Goal: Task Accomplishment & Management: Use online tool/utility

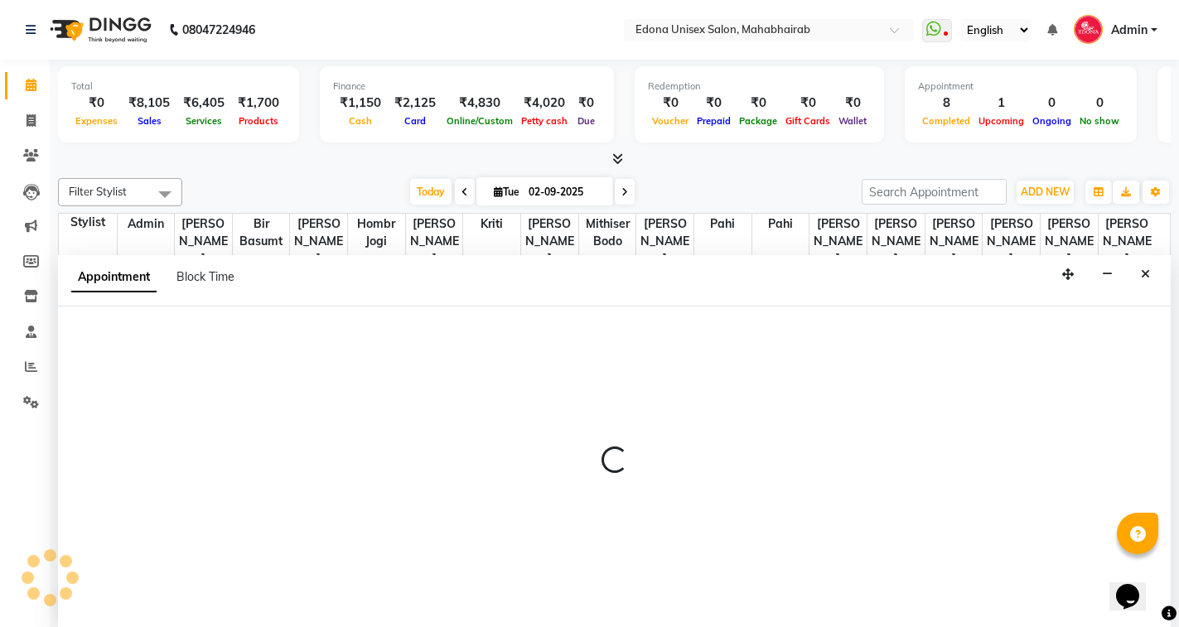
scroll to position [1, 0]
select select "62209"
select select "tentative"
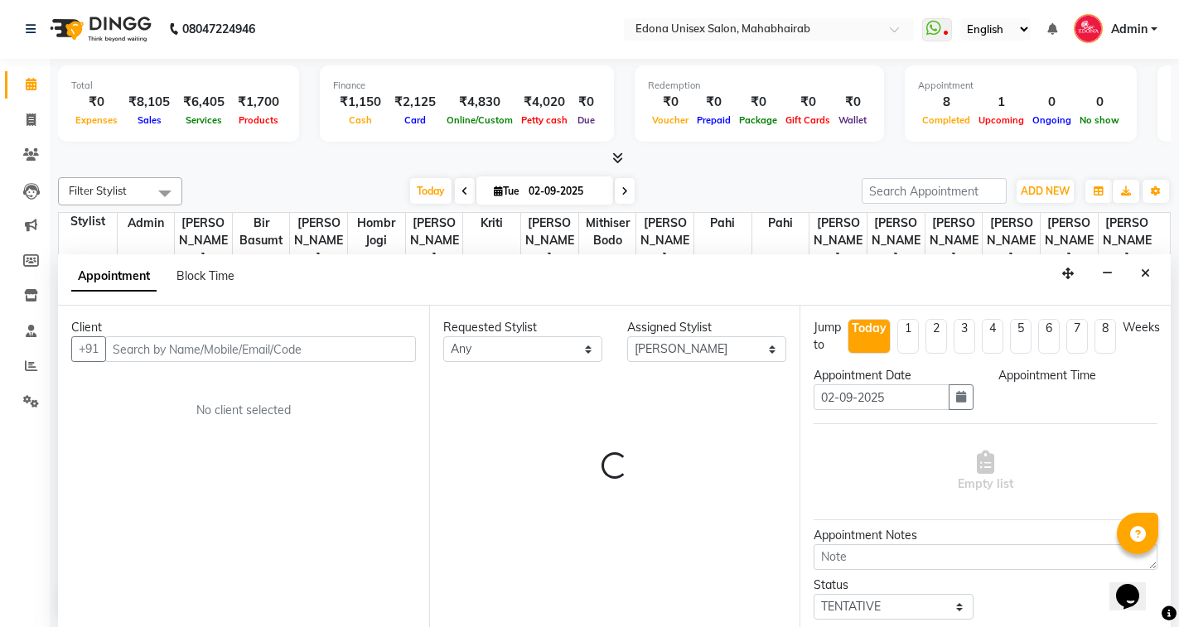
select select "660"
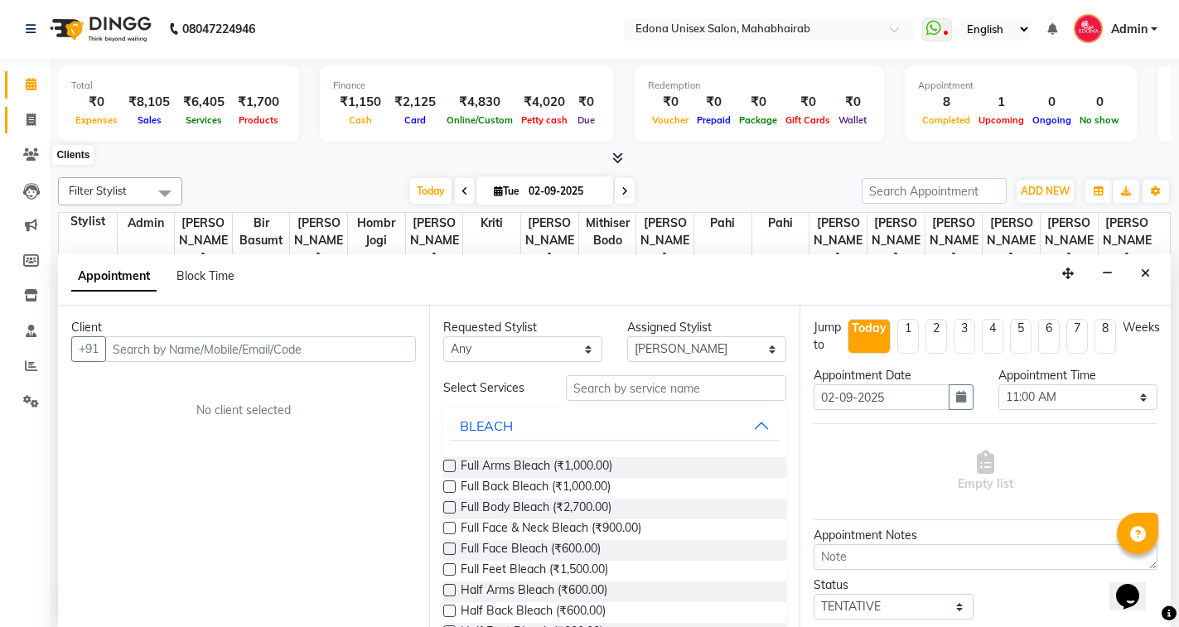
click at [27, 128] on span at bounding box center [31, 120] width 29 height 19
select select "service"
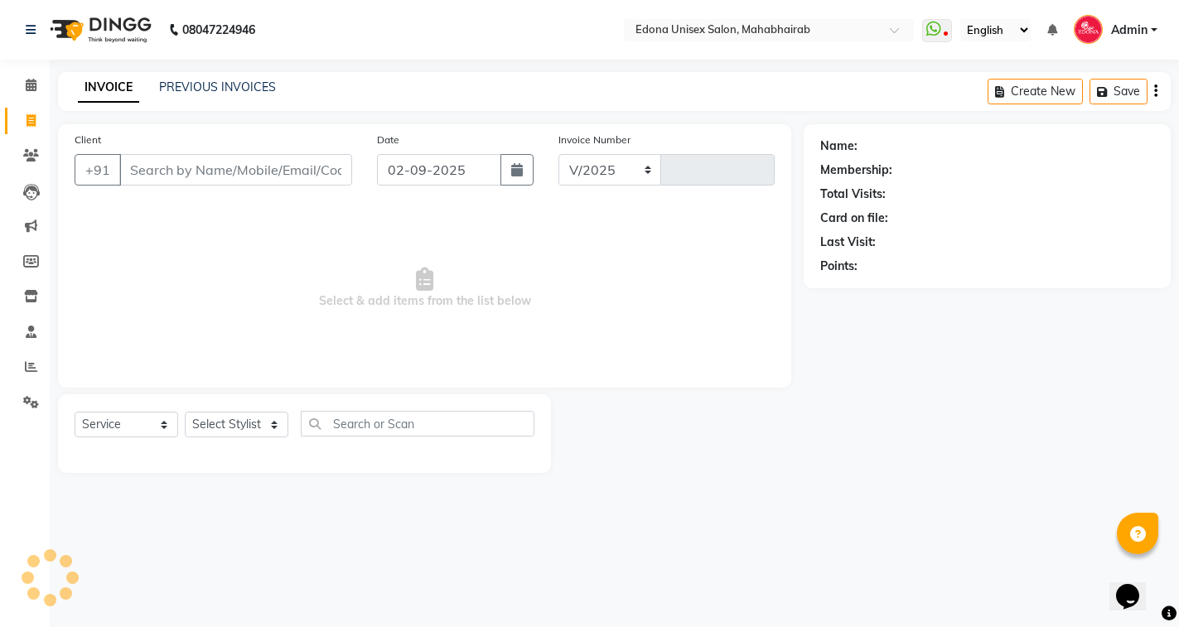
select select "5393"
type input "3087"
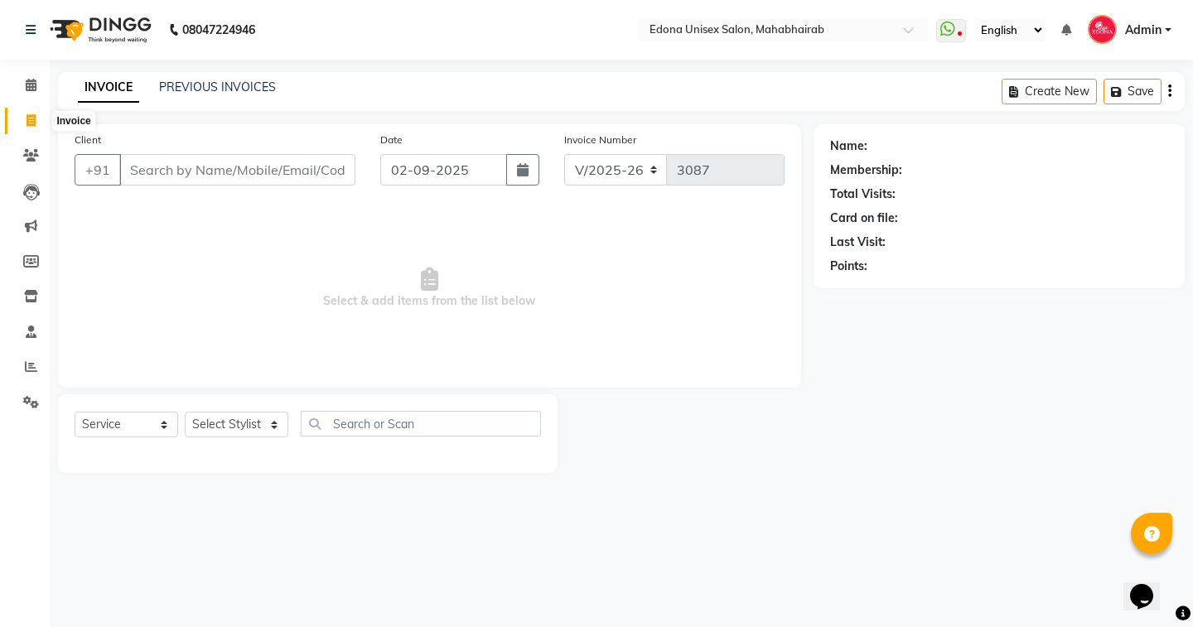
drag, startPoint x: 26, startPoint y: 122, endPoint x: 34, endPoint y: 123, distance: 8.5
click at [27, 122] on icon at bounding box center [31, 120] width 9 height 12
select select "service"
select select "5393"
type input "3087"
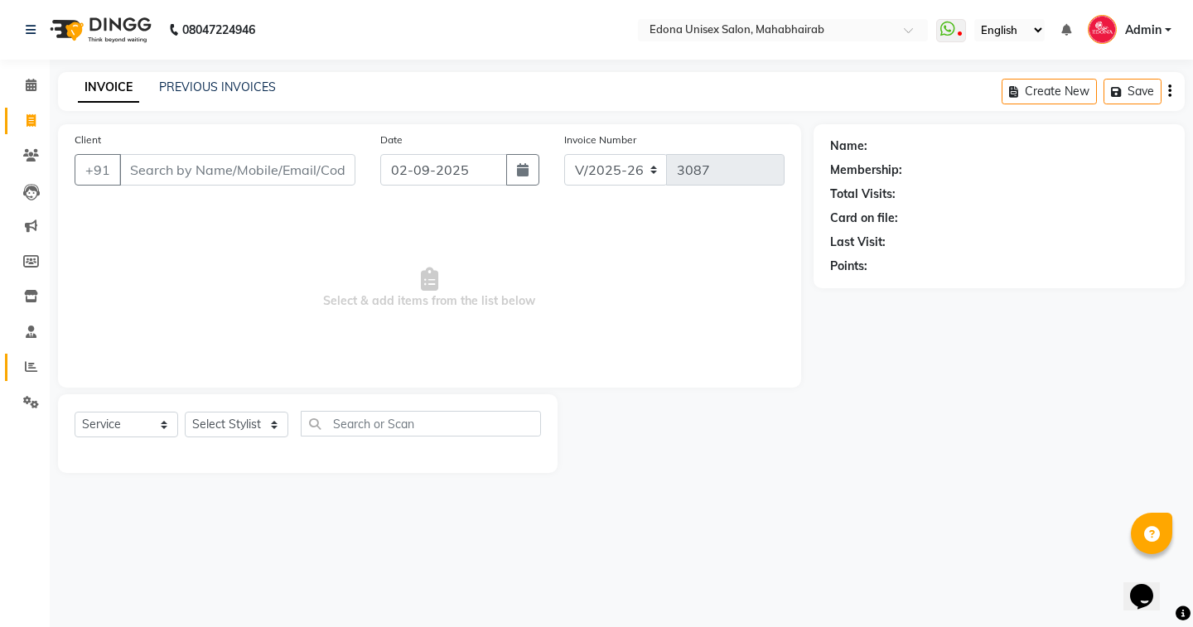
click at [31, 361] on icon at bounding box center [31, 367] width 12 height 12
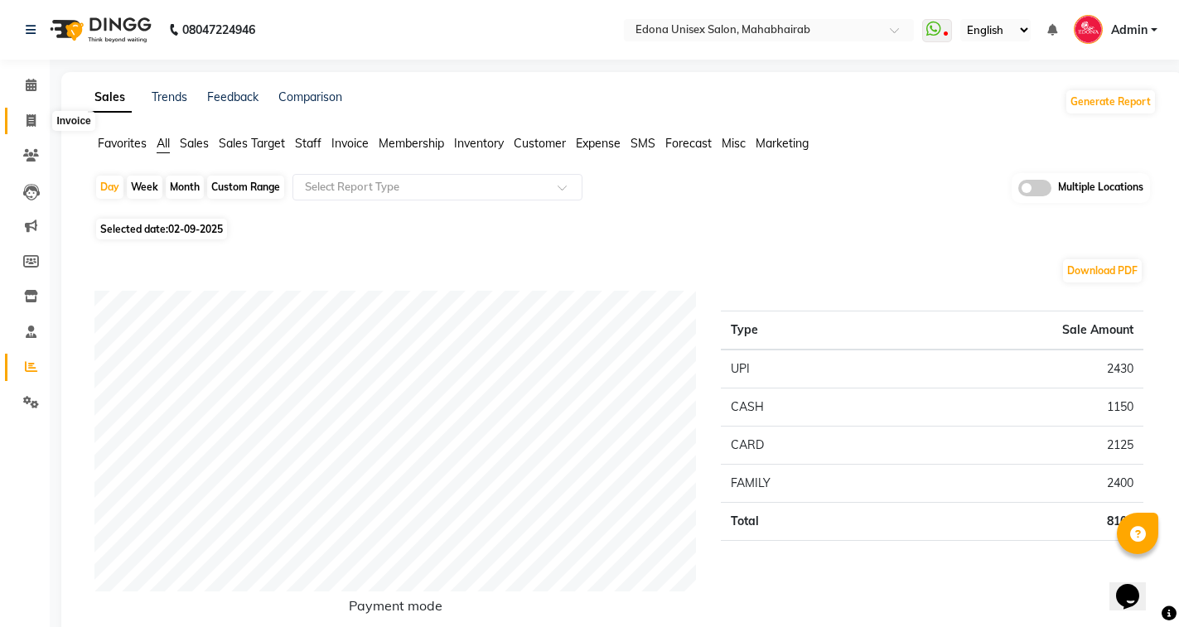
click at [27, 120] on icon at bounding box center [31, 120] width 9 height 12
select select "service"
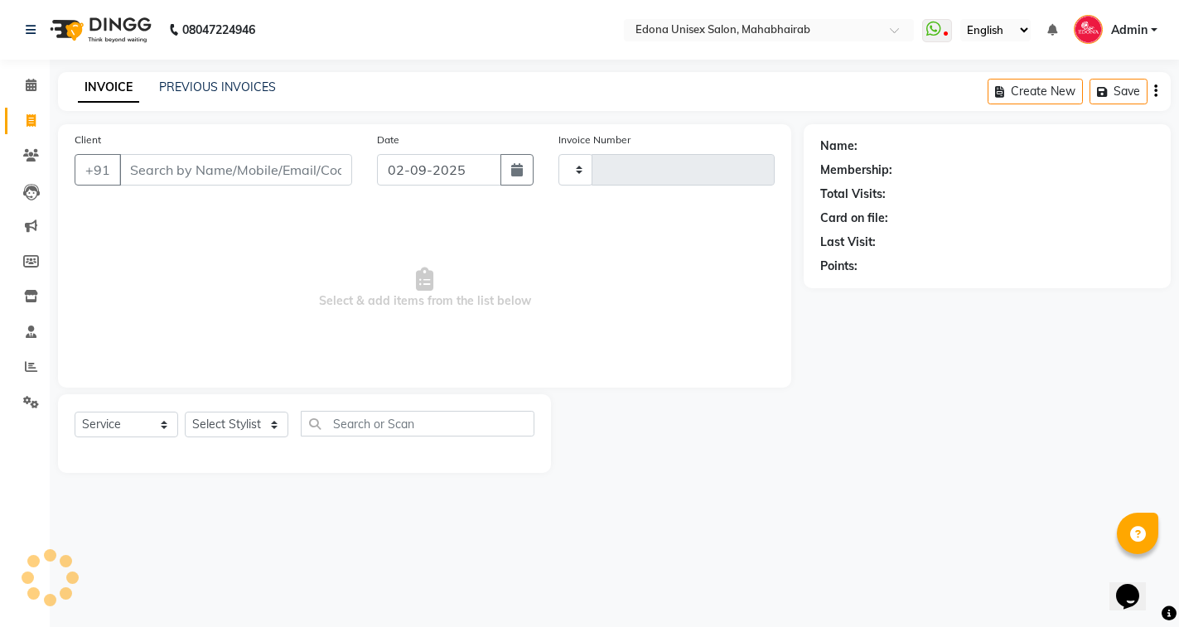
type input "3087"
select select "5393"
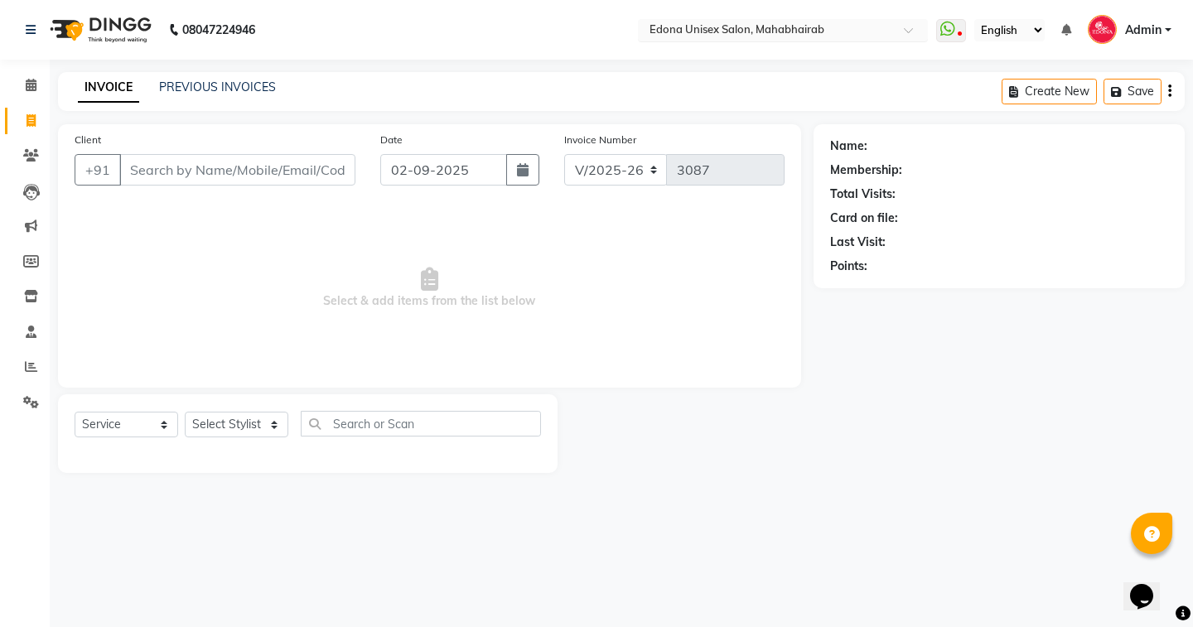
click at [773, 26] on input "text" at bounding box center [766, 31] width 240 height 17
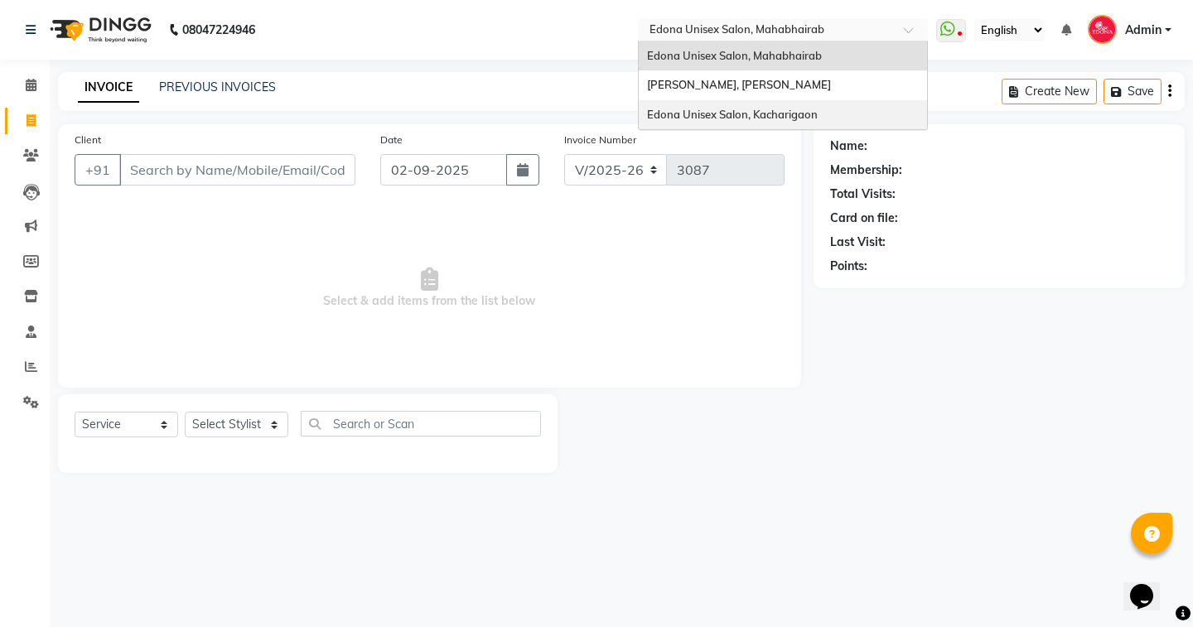
drag, startPoint x: 809, startPoint y: 113, endPoint x: 842, endPoint y: 75, distance: 49.9
click at [826, 90] on div "Edona Unisex Salon, Mahabhairab [PERSON_NAME], [PERSON_NAME] Nagar [GEOGRAPHIC_…" at bounding box center [783, 85] width 288 height 89
drag, startPoint x: 801, startPoint y: 114, endPoint x: 790, endPoint y: 128, distance: 17.1
click at [800, 115] on span "Edona Unisex Salon, Kacharigaon" at bounding box center [732, 114] width 171 height 13
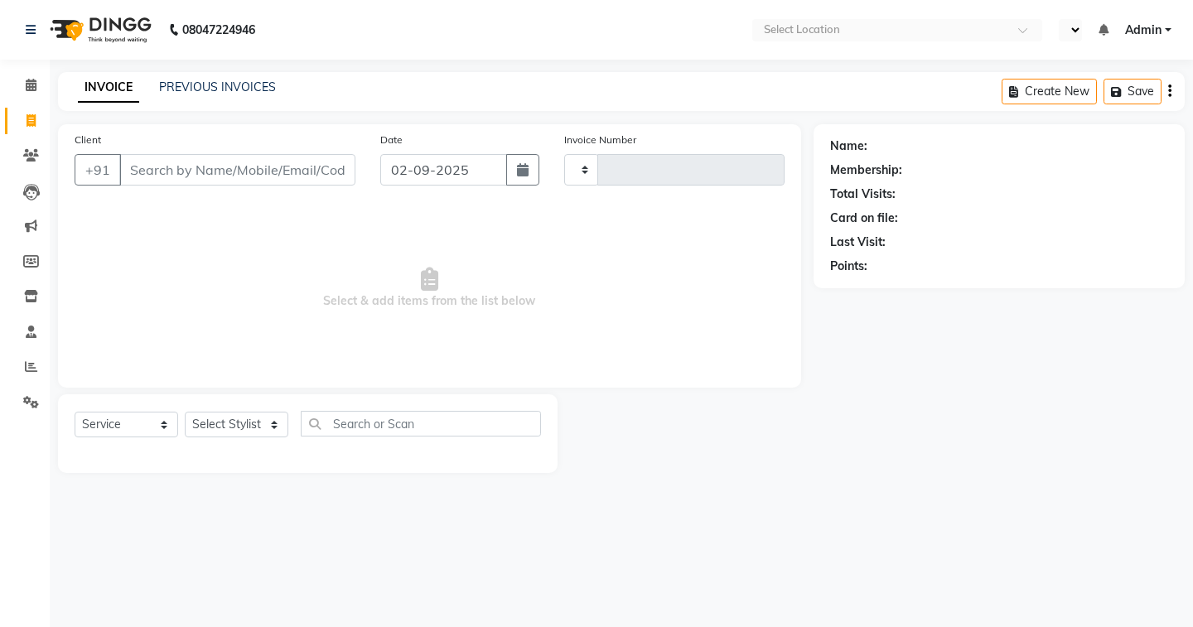
select select "service"
type input "2281"
select select "en"
select select "5389"
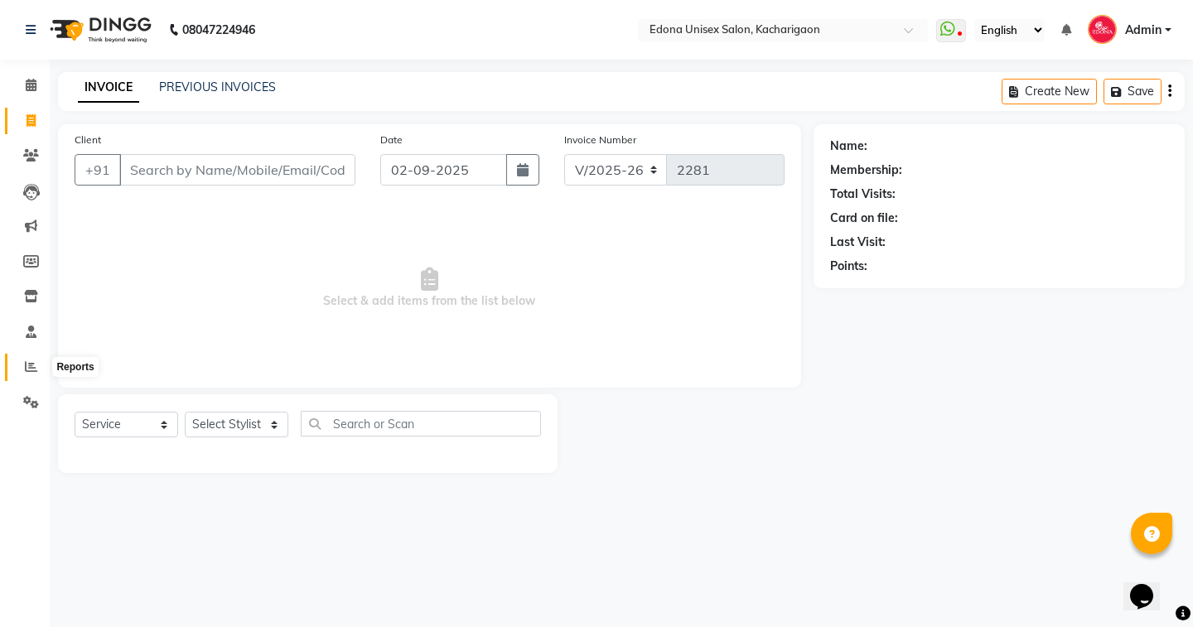
click at [32, 366] on icon at bounding box center [31, 367] width 12 height 12
